Goal: Task Accomplishment & Management: Manage account settings

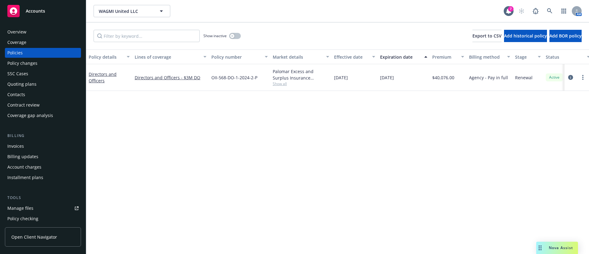
click at [22, 150] on div "Invoices" at bounding box center [15, 146] width 17 height 10
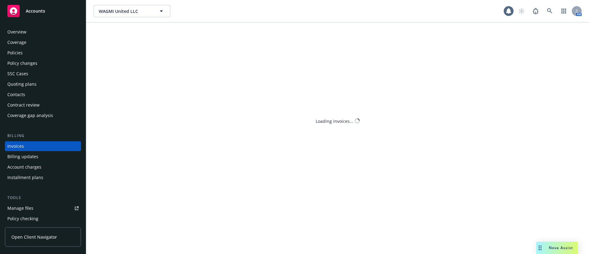
scroll to position [10, 0]
